Goal: Task Accomplishment & Management: Manage account settings

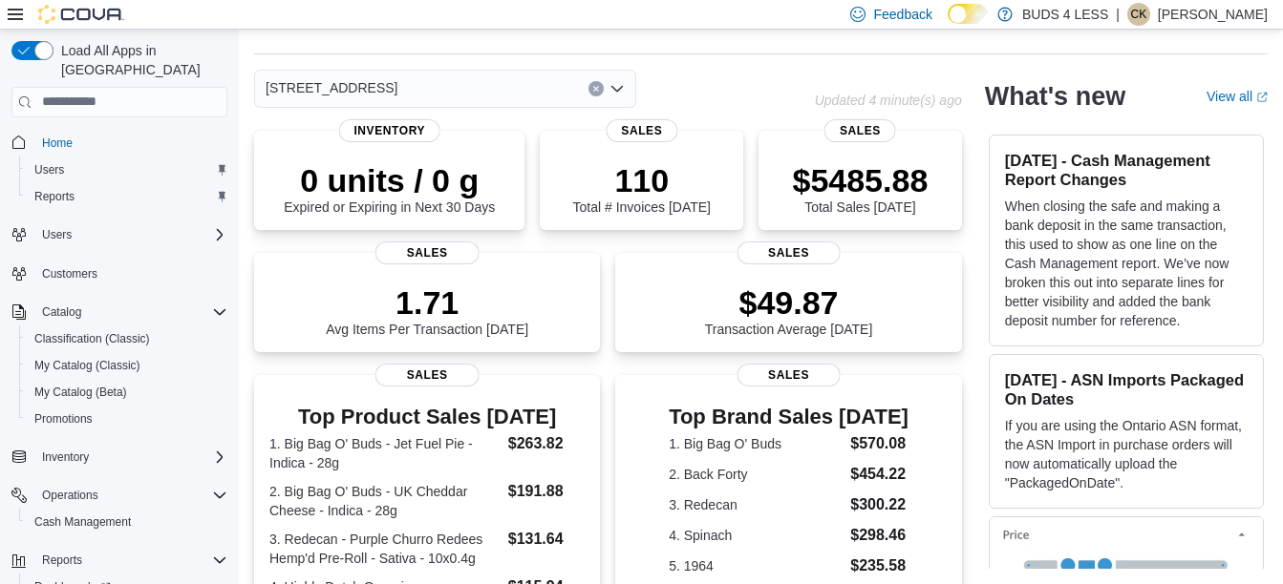
scroll to position [571, 0]
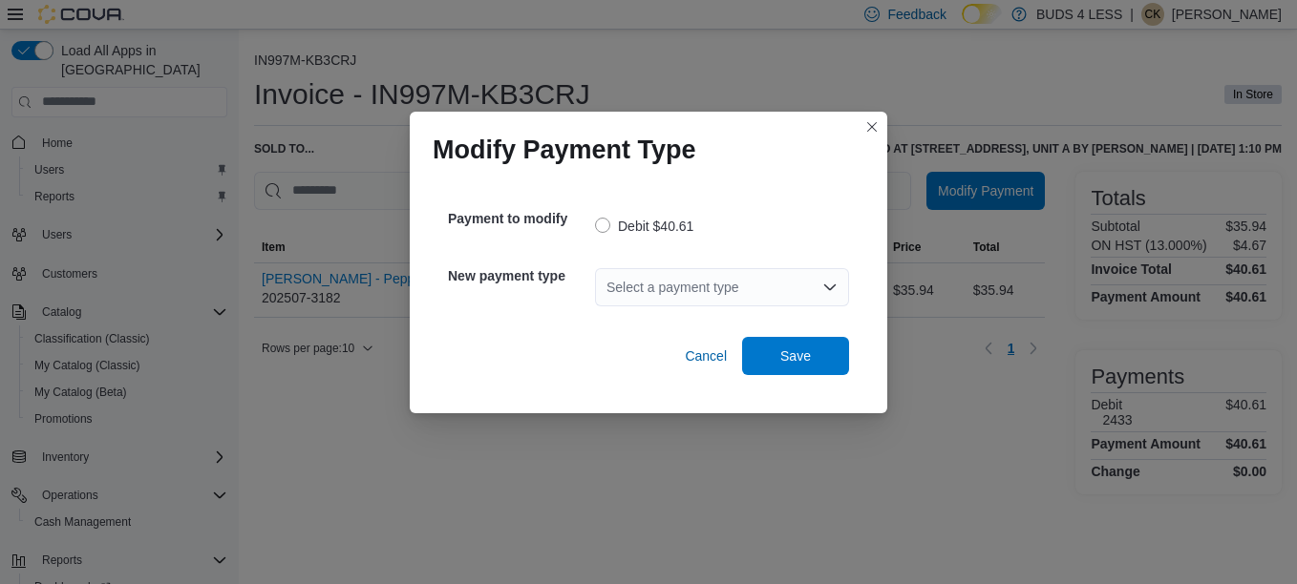
click at [654, 294] on div "Select a payment type" at bounding box center [722, 287] width 254 height 38
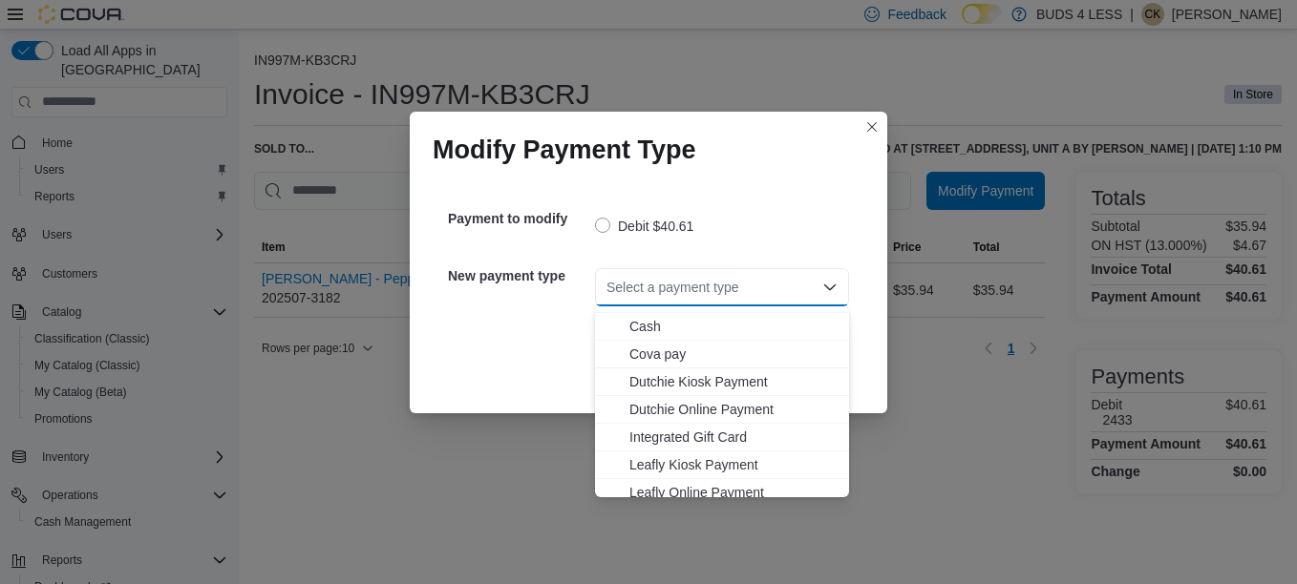
scroll to position [224, 0]
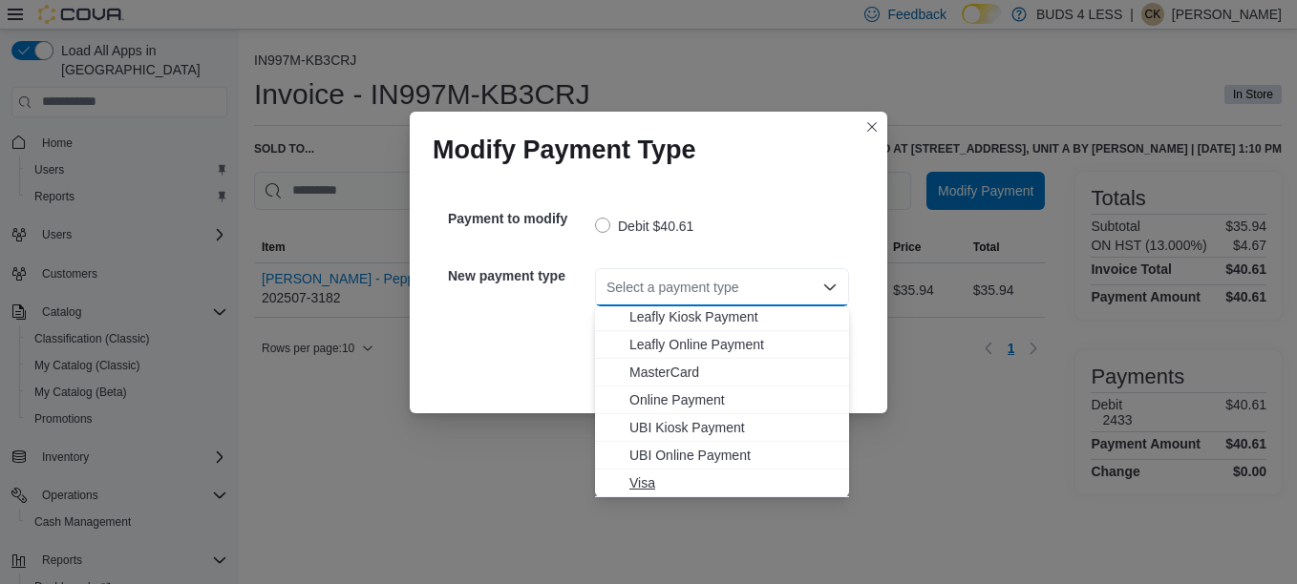
click at [654, 483] on span "Visa" at bounding box center [733, 483] width 208 height 19
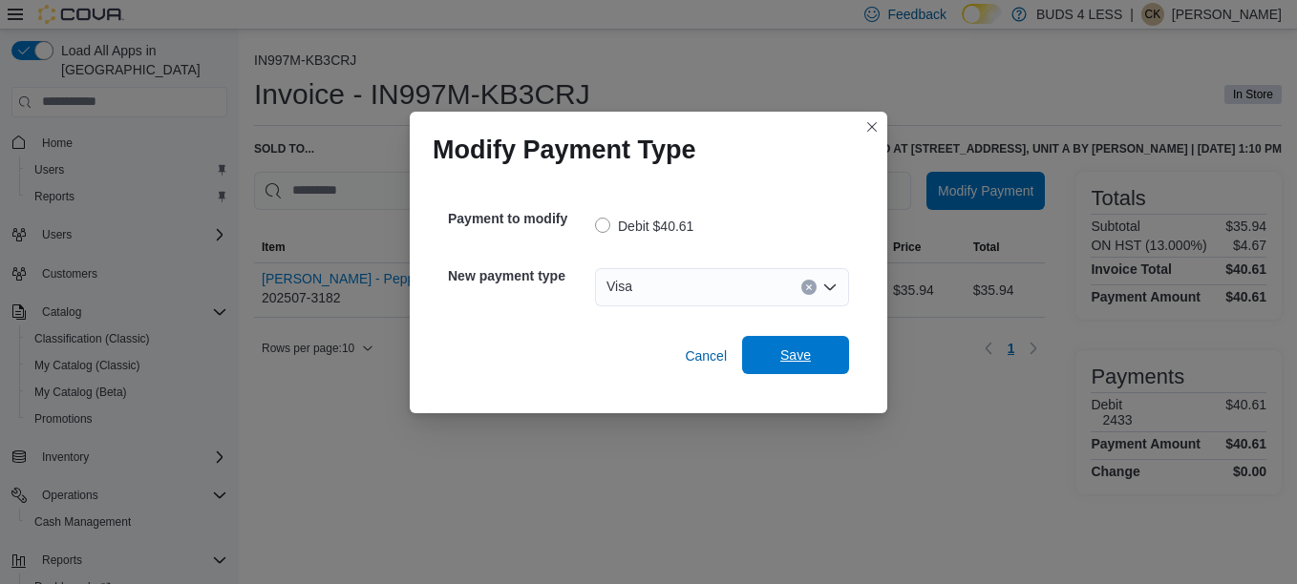
click at [823, 341] on span "Save" at bounding box center [795, 355] width 84 height 38
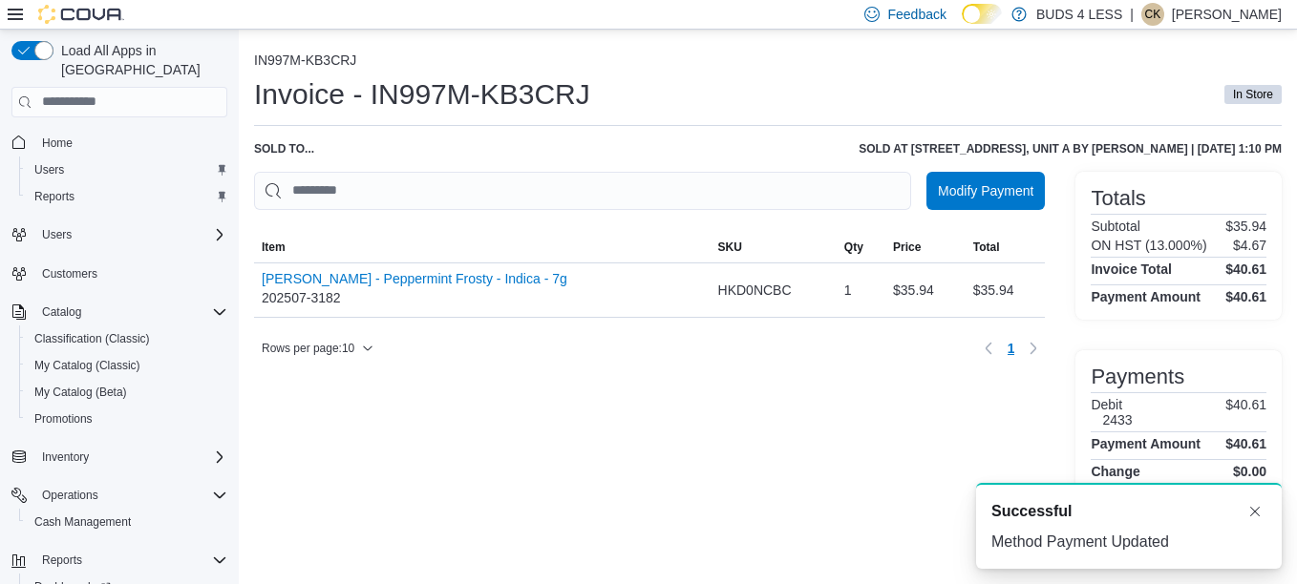
scroll to position [0, 0]
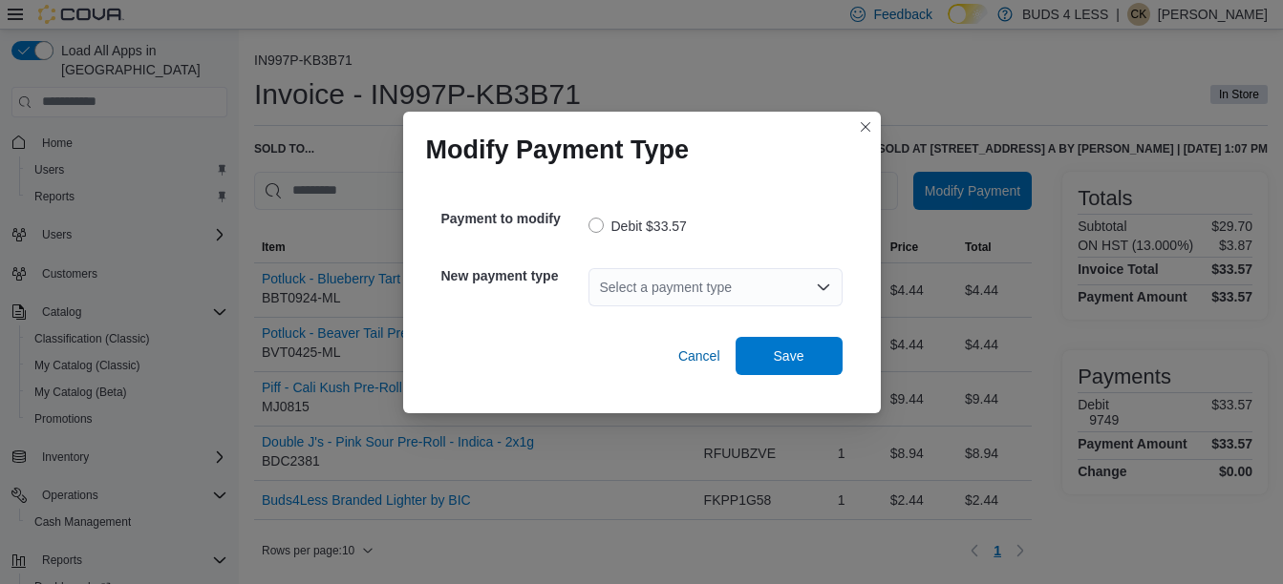
click at [647, 286] on div "Select a payment type" at bounding box center [715, 287] width 254 height 38
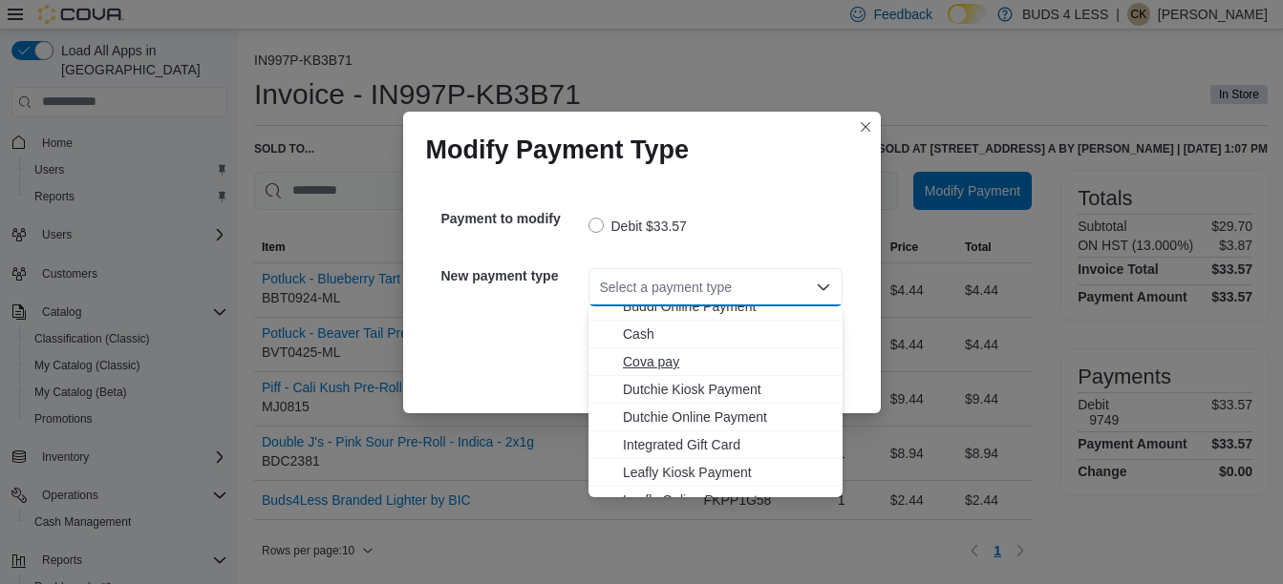
scroll to position [224, 0]
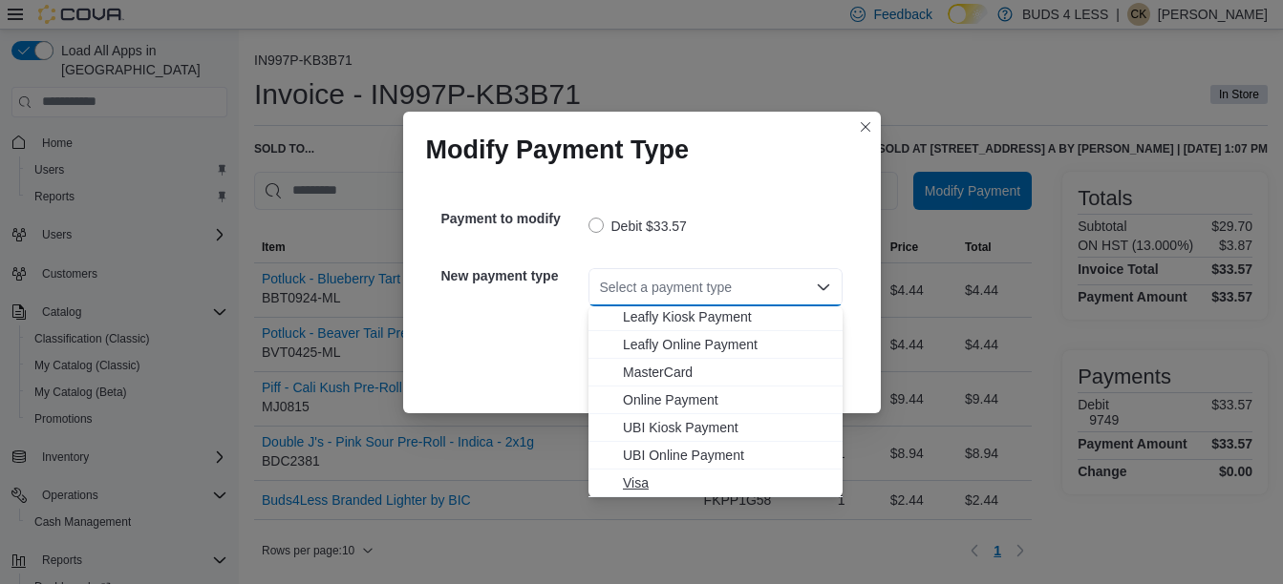
click at [639, 477] on span "Visa" at bounding box center [727, 483] width 208 height 19
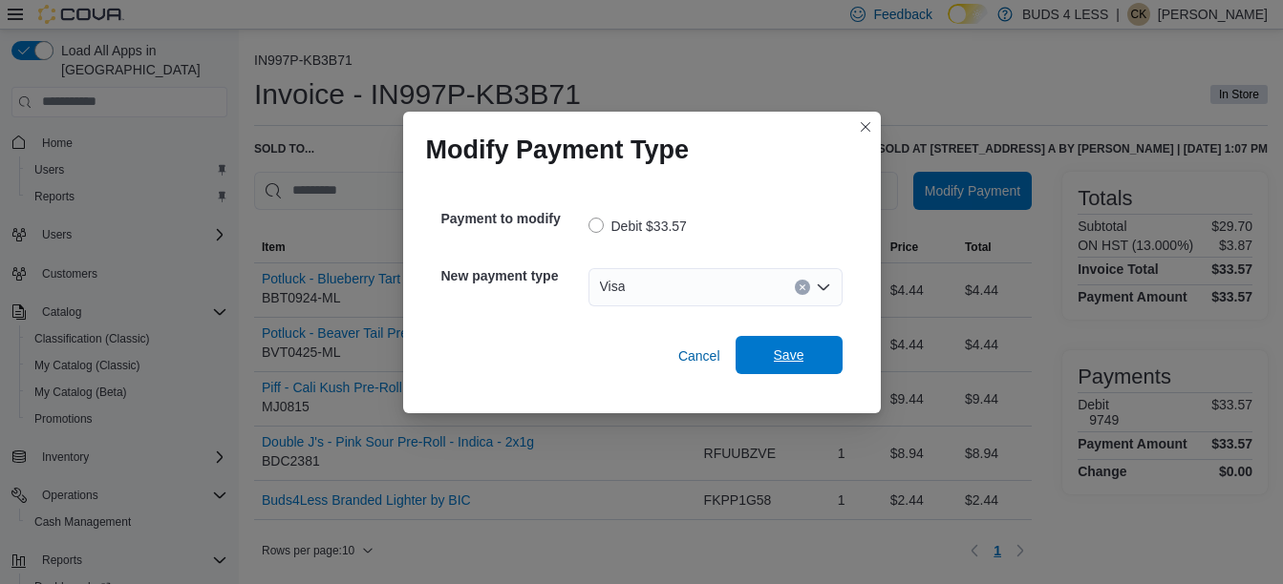
click at [780, 343] on span "Save" at bounding box center [789, 355] width 84 height 38
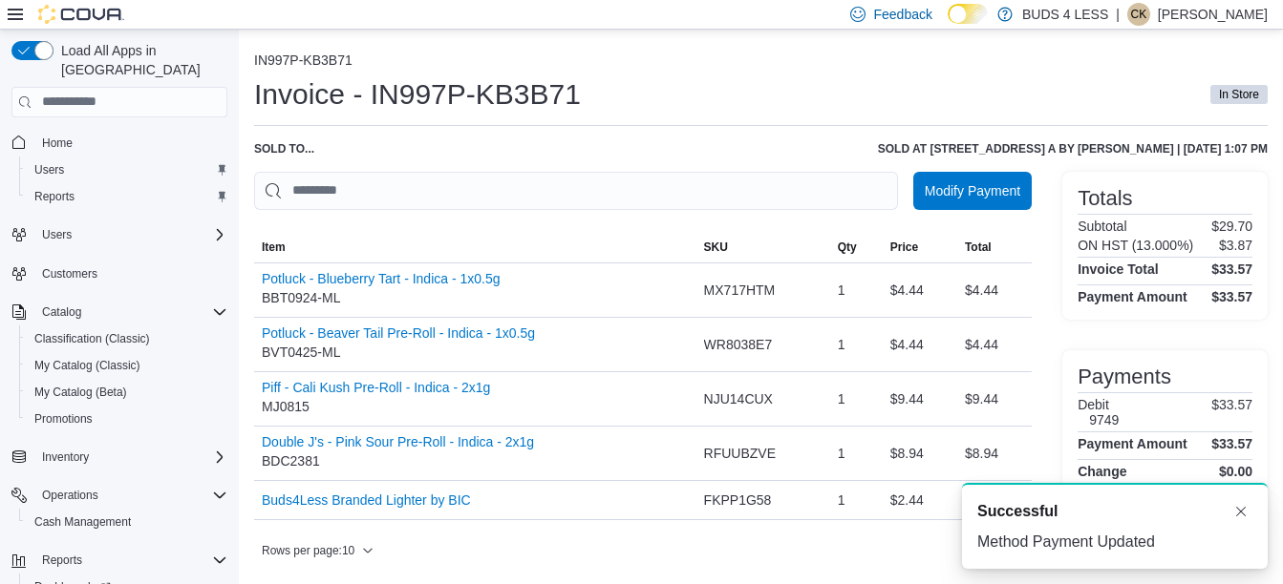
scroll to position [0, 0]
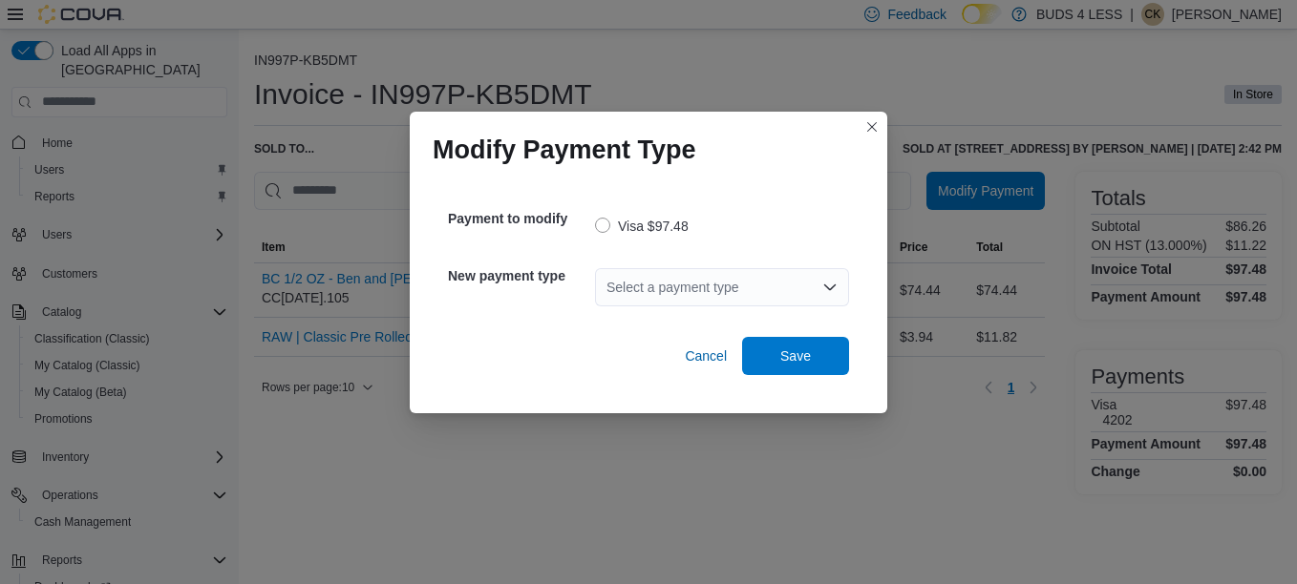
click at [743, 296] on div "Select a payment type" at bounding box center [722, 287] width 254 height 38
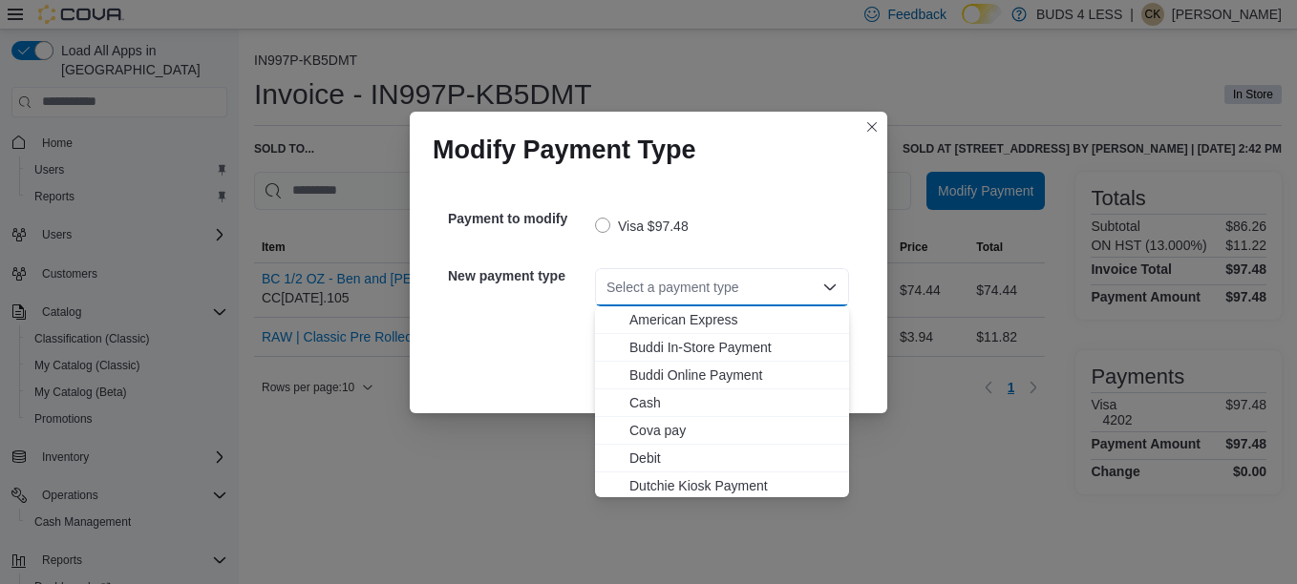
drag, startPoint x: 677, startPoint y: 452, endPoint x: 688, endPoint y: 450, distance: 10.7
click at [686, 450] on span "Debit" at bounding box center [733, 458] width 208 height 19
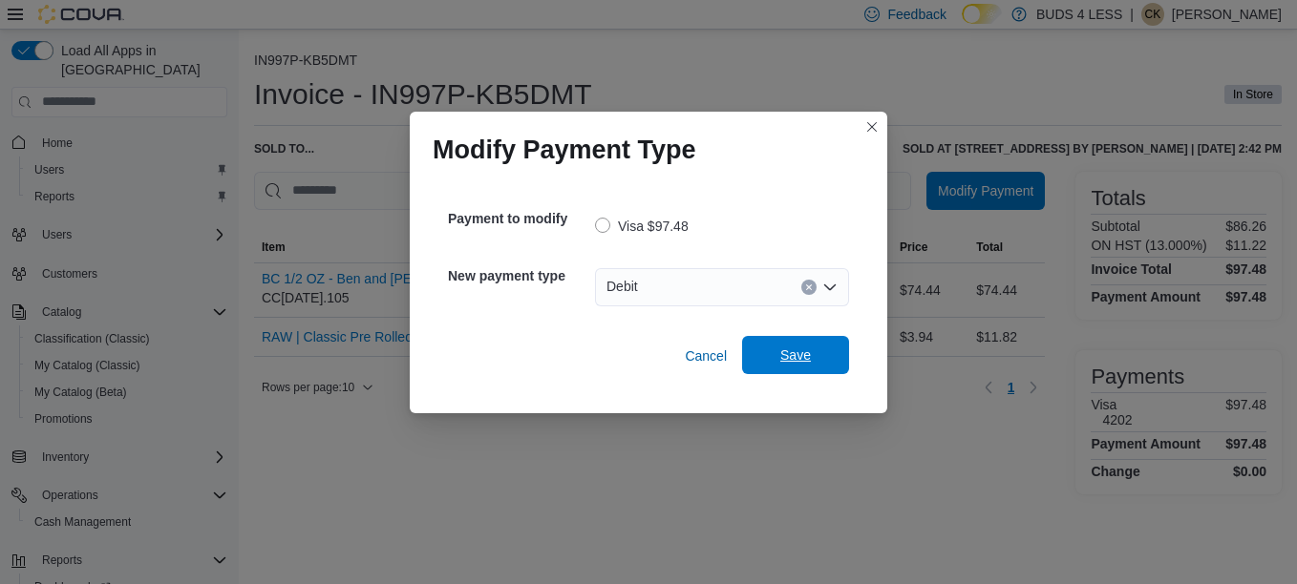
drag, startPoint x: 798, startPoint y: 351, endPoint x: 812, endPoint y: 344, distance: 15.4
click at [801, 347] on span "Save" at bounding box center [795, 355] width 84 height 38
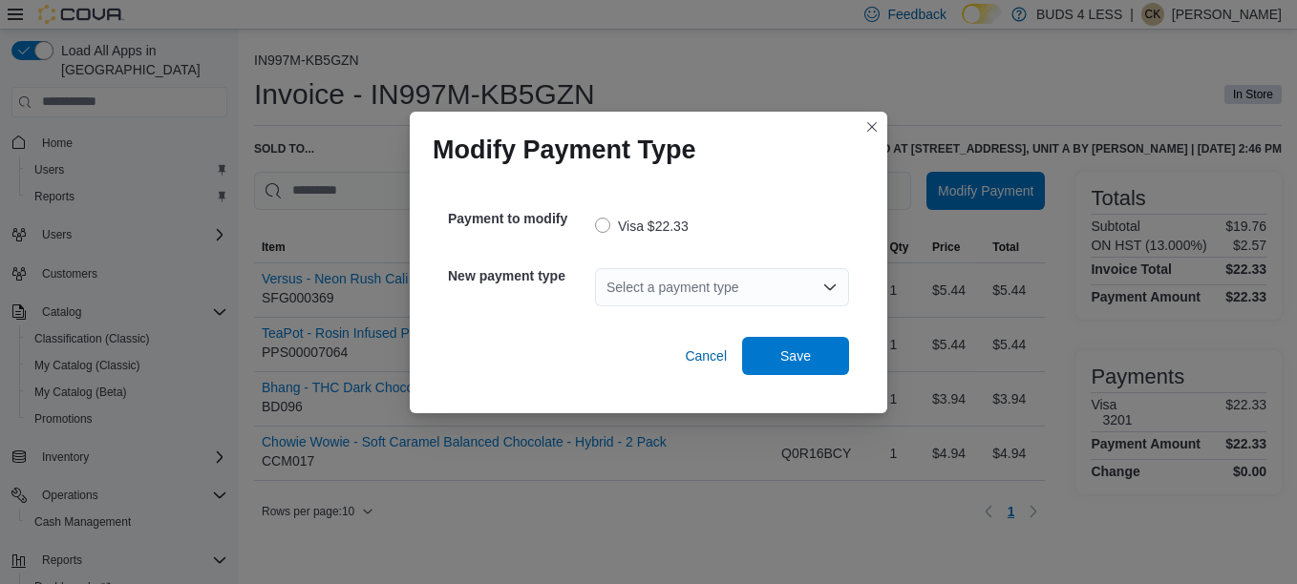
drag, startPoint x: 693, startPoint y: 281, endPoint x: 709, endPoint y: 286, distance: 16.3
click at [694, 281] on div "Select a payment type" at bounding box center [722, 287] width 254 height 38
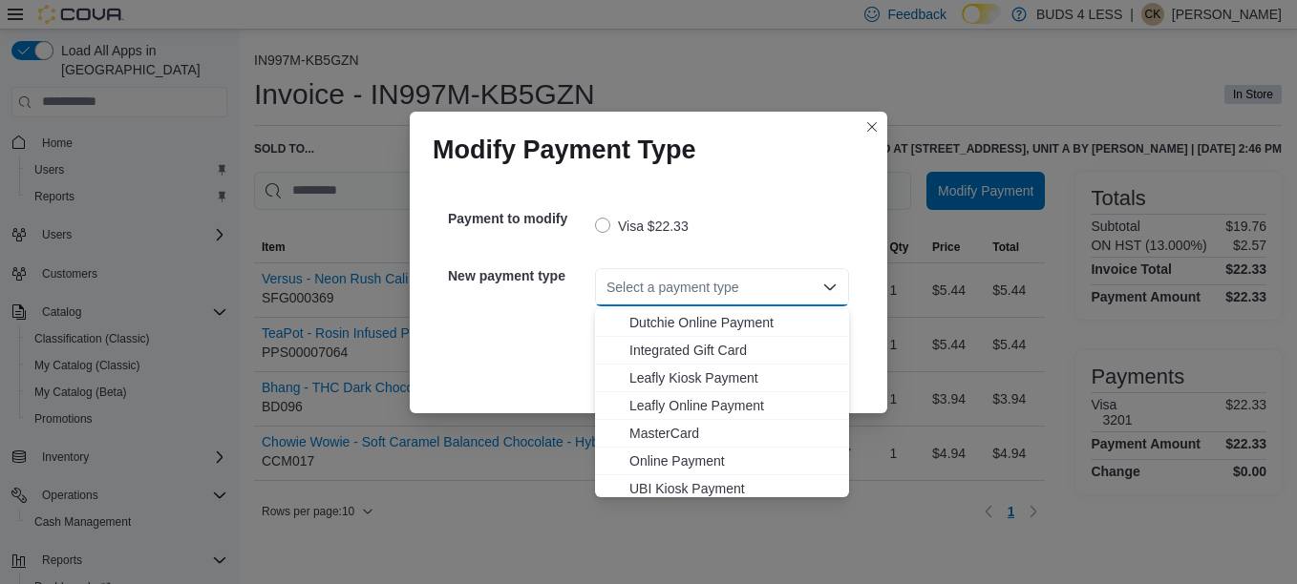
scroll to position [224, 0]
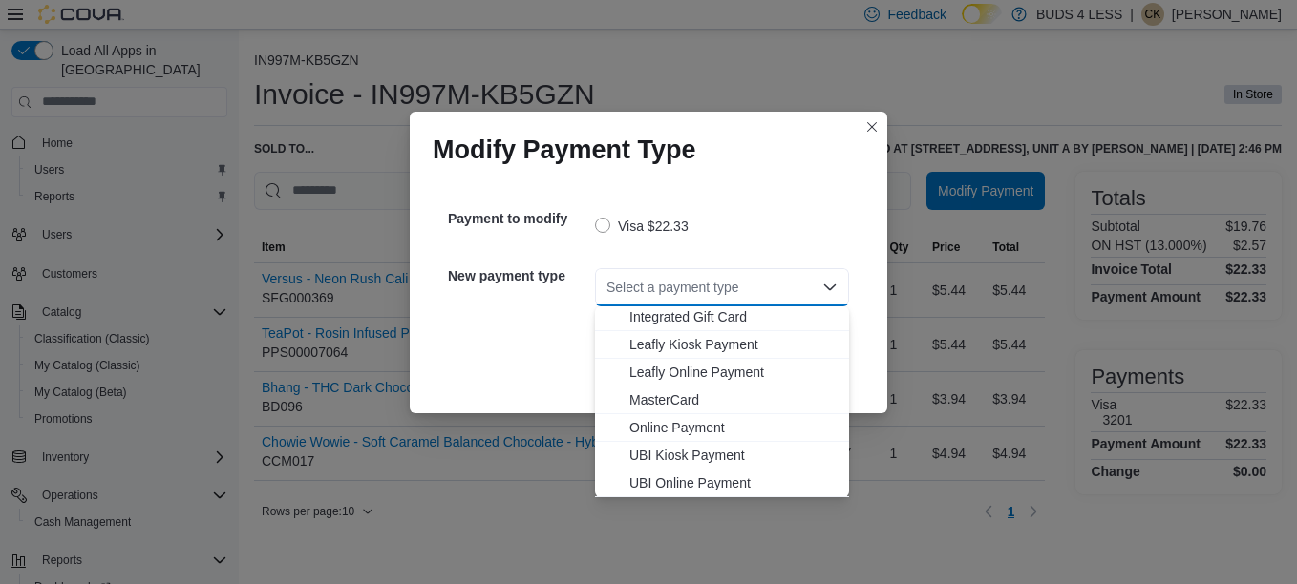
click at [703, 407] on span "MasterCard" at bounding box center [733, 400] width 208 height 19
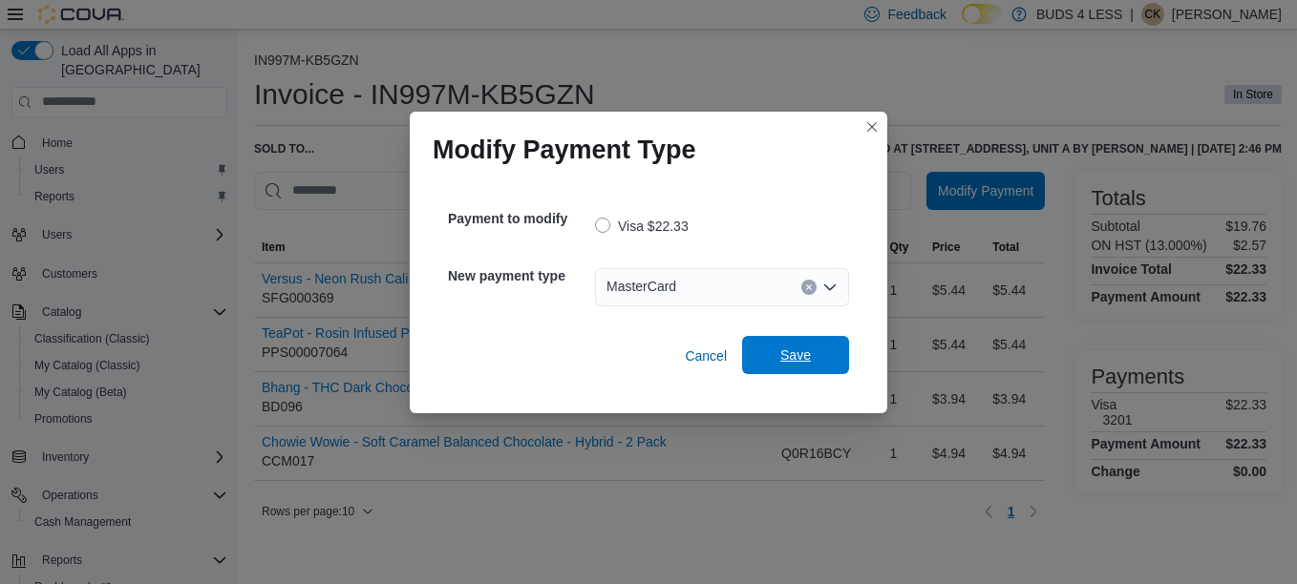
click at [813, 345] on span "Save" at bounding box center [795, 355] width 84 height 38
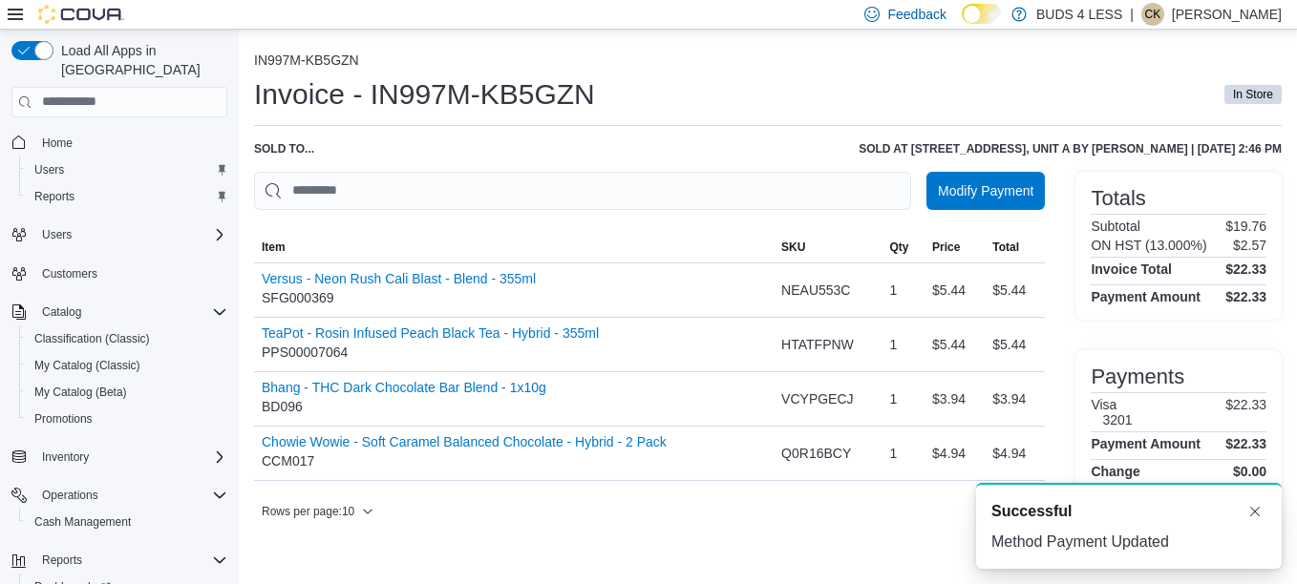
scroll to position [0, 0]
